Goal: Information Seeking & Learning: Learn about a topic

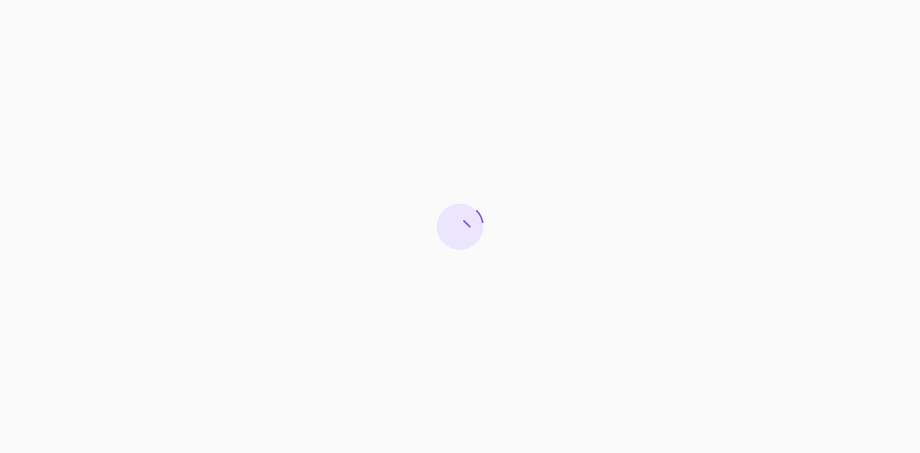
drag, startPoint x: 812, startPoint y: 337, endPoint x: 822, endPoint y: 383, distance: 47.1
click at [812, 337] on div at bounding box center [460, 226] width 920 height 453
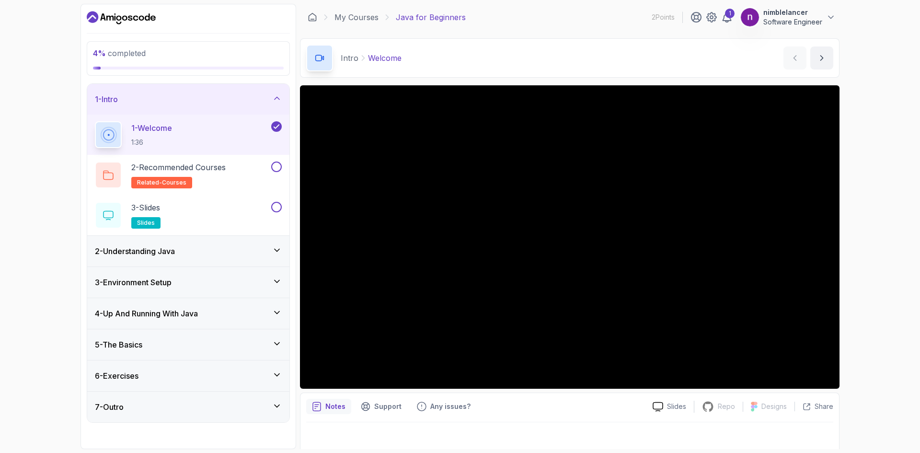
click at [130, 318] on h3 "4 - Up And Running With Java" at bounding box center [146, 314] width 103 height 12
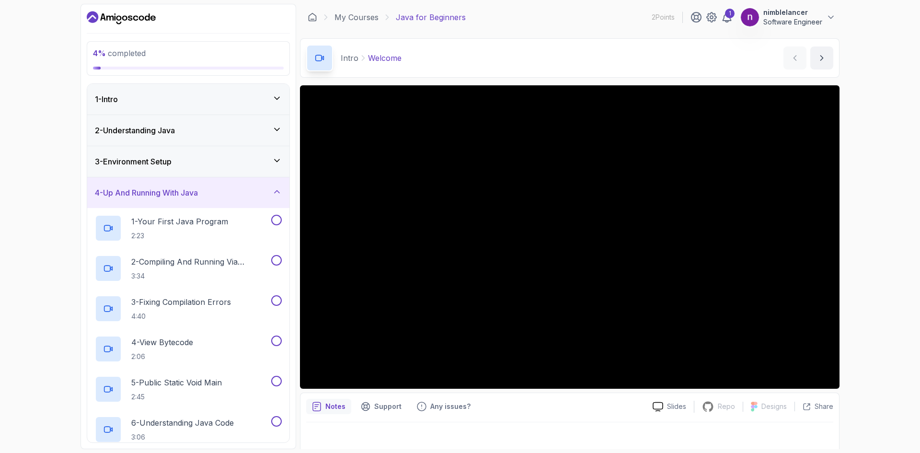
click at [193, 167] on div "3 - Environment Setup" at bounding box center [188, 162] width 187 height 12
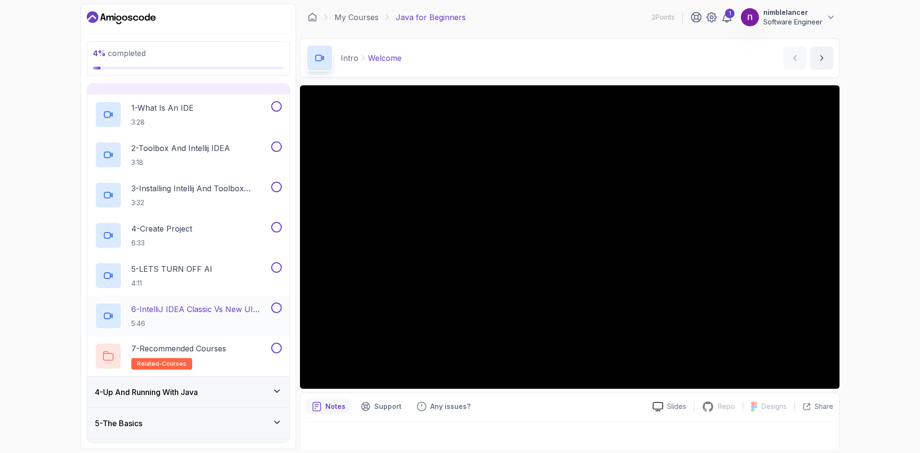
scroll to position [96, 0]
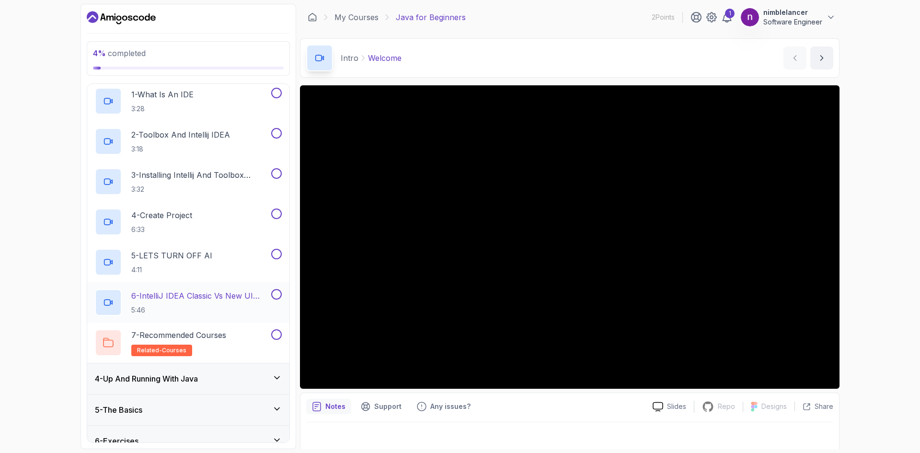
click at [230, 381] on div "4 - Up And Running With Java" at bounding box center [188, 379] width 187 height 12
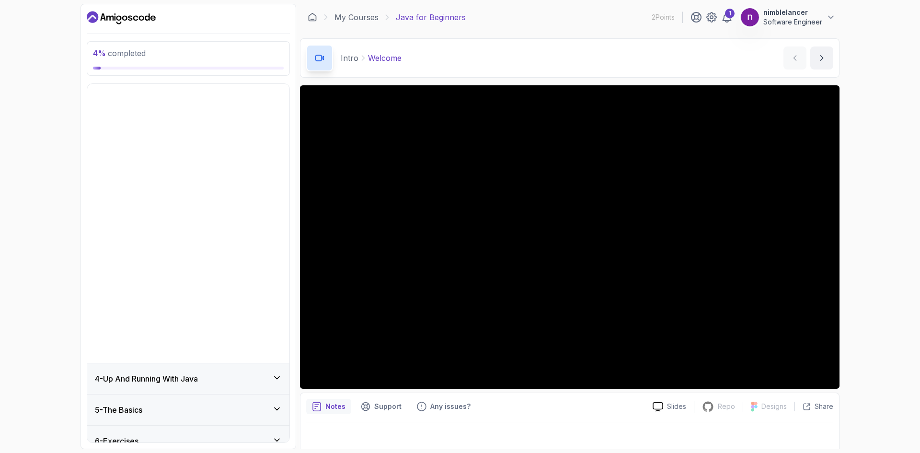
scroll to position [0, 0]
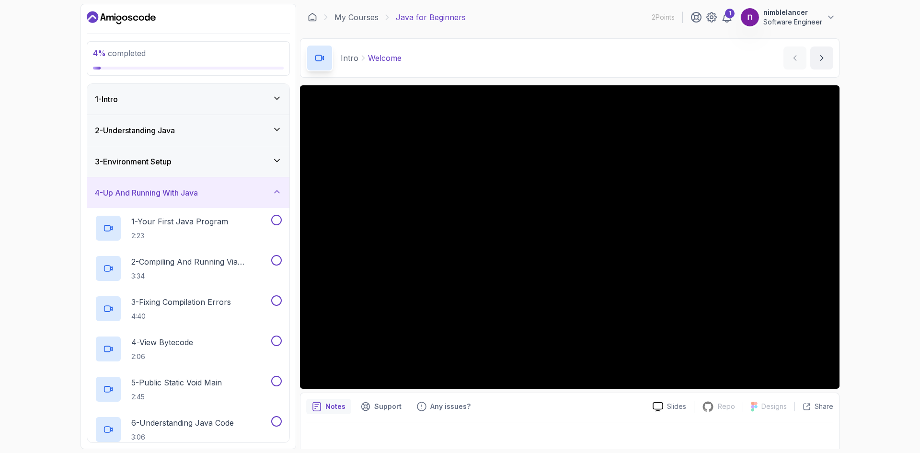
click at [158, 202] on div "4 - Up And Running With Java" at bounding box center [188, 192] width 202 height 31
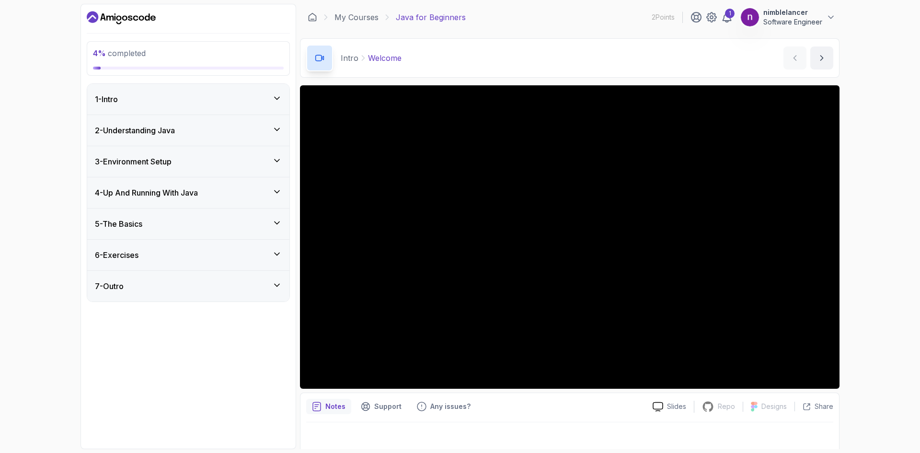
click at [170, 236] on div "5 - The Basics" at bounding box center [188, 224] width 202 height 31
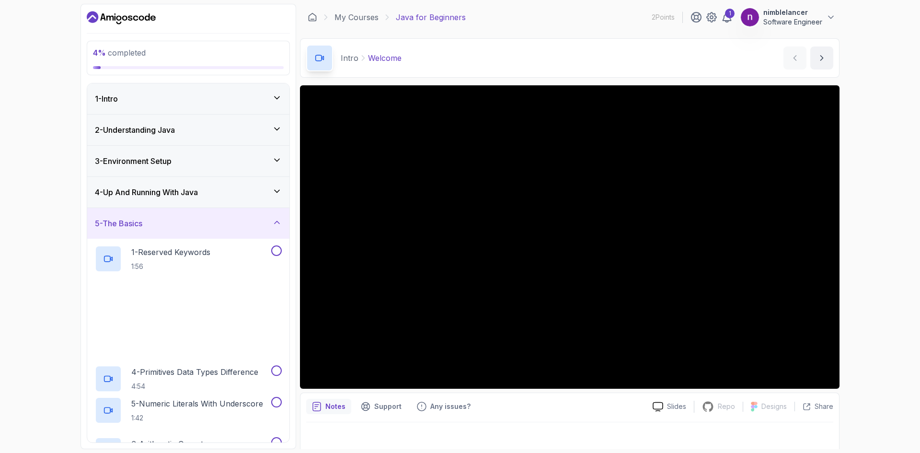
click at [177, 193] on h3 "4 - Up And Running With Java" at bounding box center [146, 192] width 103 height 12
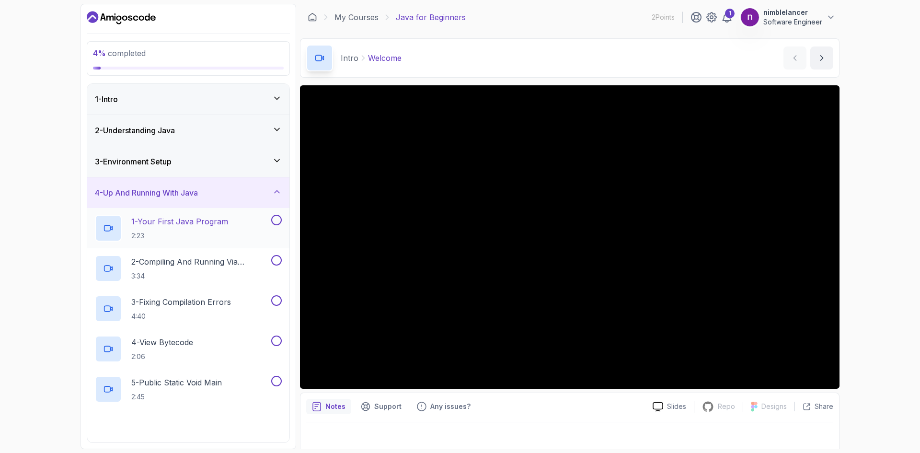
click at [187, 231] on p "2:23" at bounding box center [179, 236] width 97 height 10
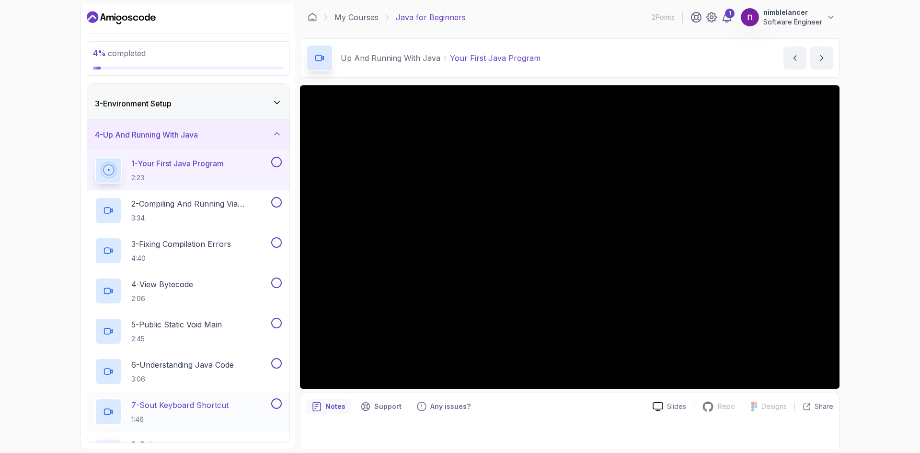
scroll to position [48, 0]
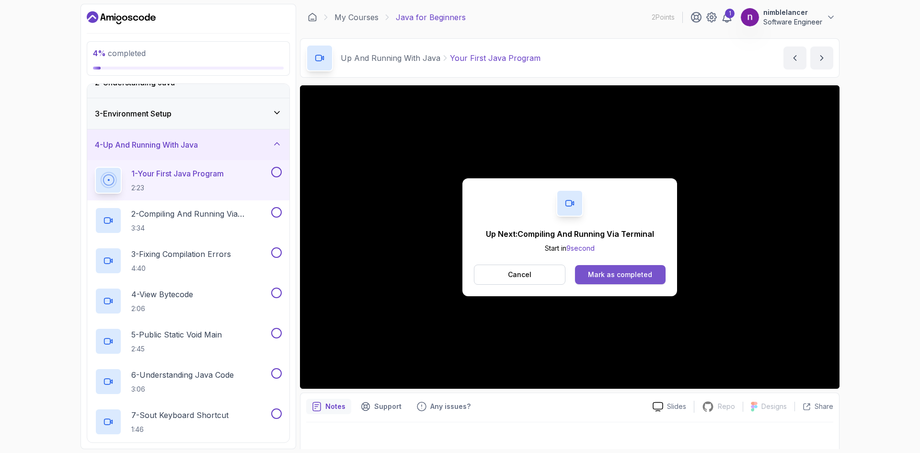
click at [619, 278] on div "Mark as completed" at bounding box center [620, 275] width 64 height 10
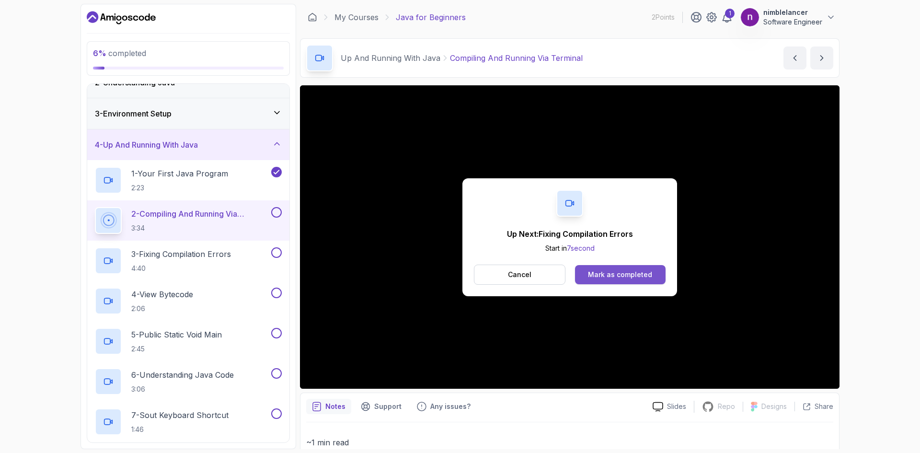
click at [658, 282] on button "Mark as completed" at bounding box center [620, 274] width 91 height 19
